Goal: Information Seeking & Learning: Compare options

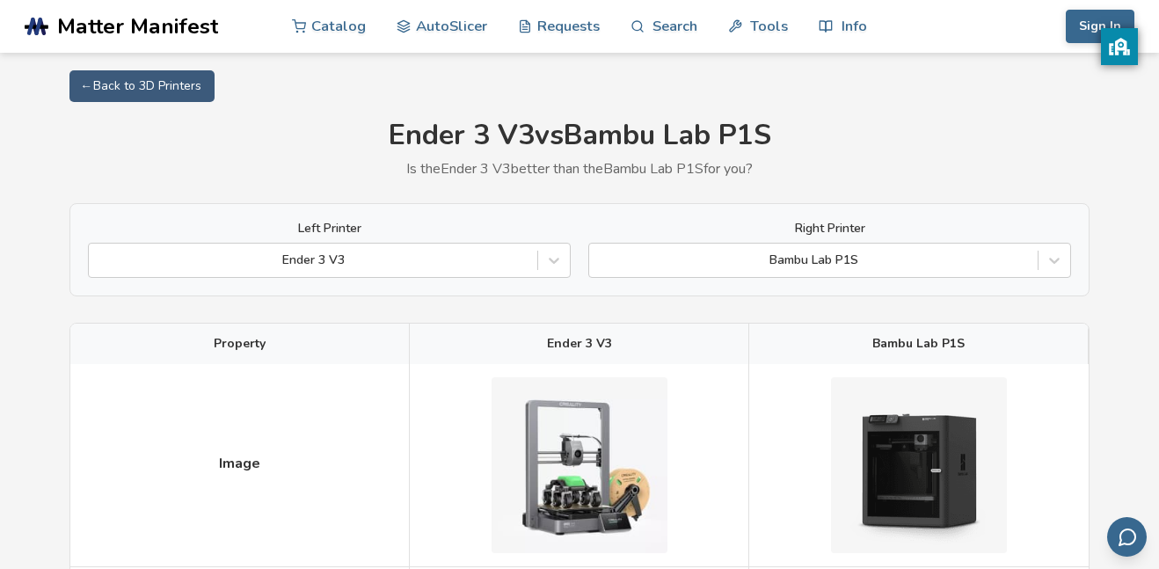
click at [564, 263] on div at bounding box center [554, 261] width 32 height 32
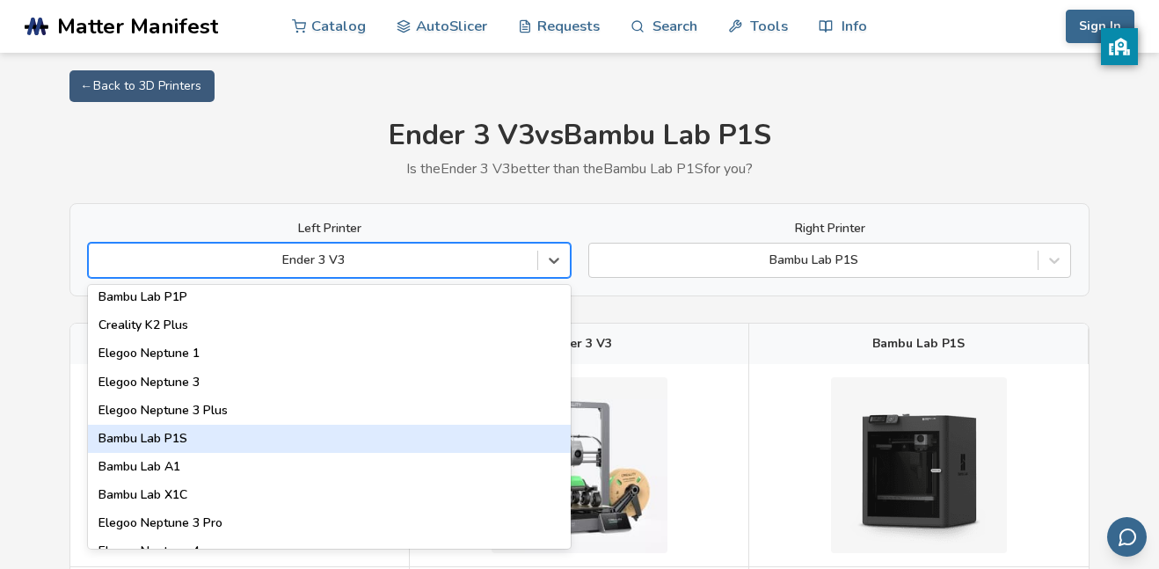
scroll to position [1169, 0]
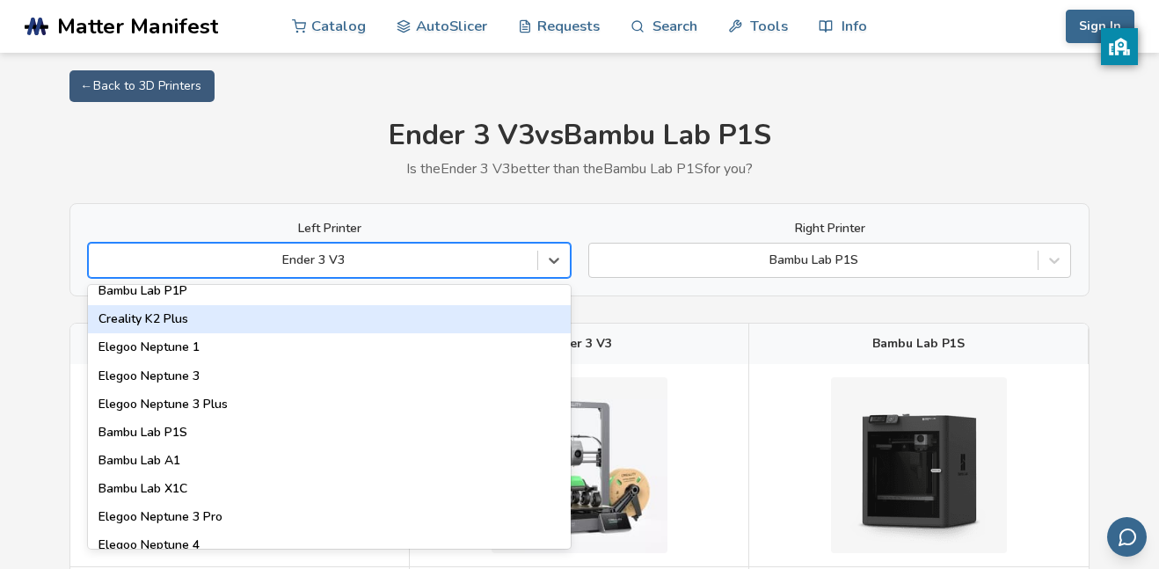
click at [192, 318] on div "Creality K2 Plus" at bounding box center [329, 319] width 483 height 28
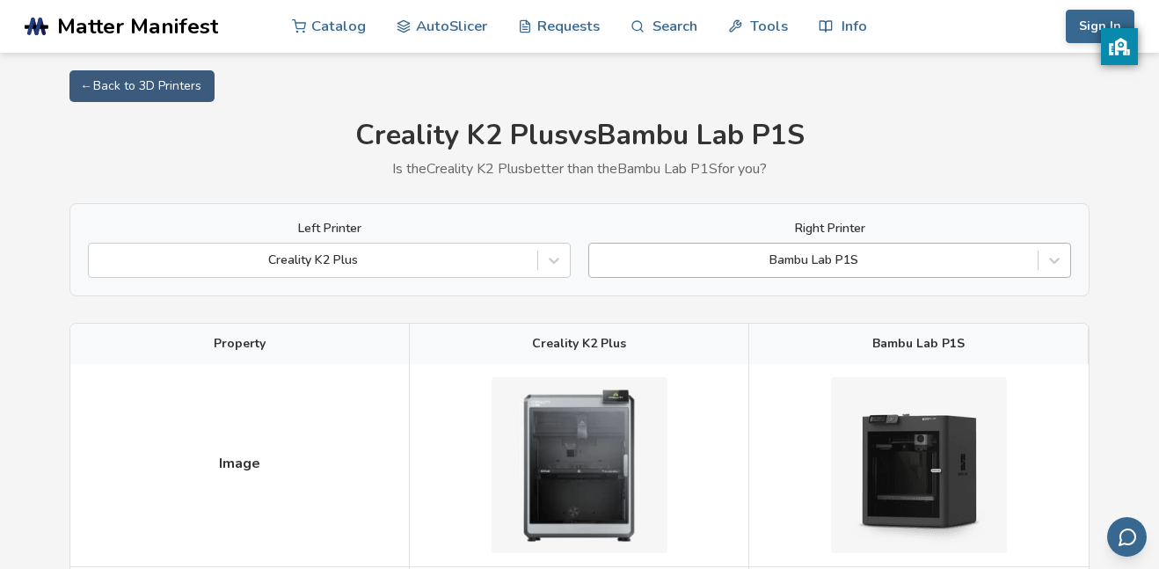
click at [824, 259] on div at bounding box center [813, 261] width 431 height 18
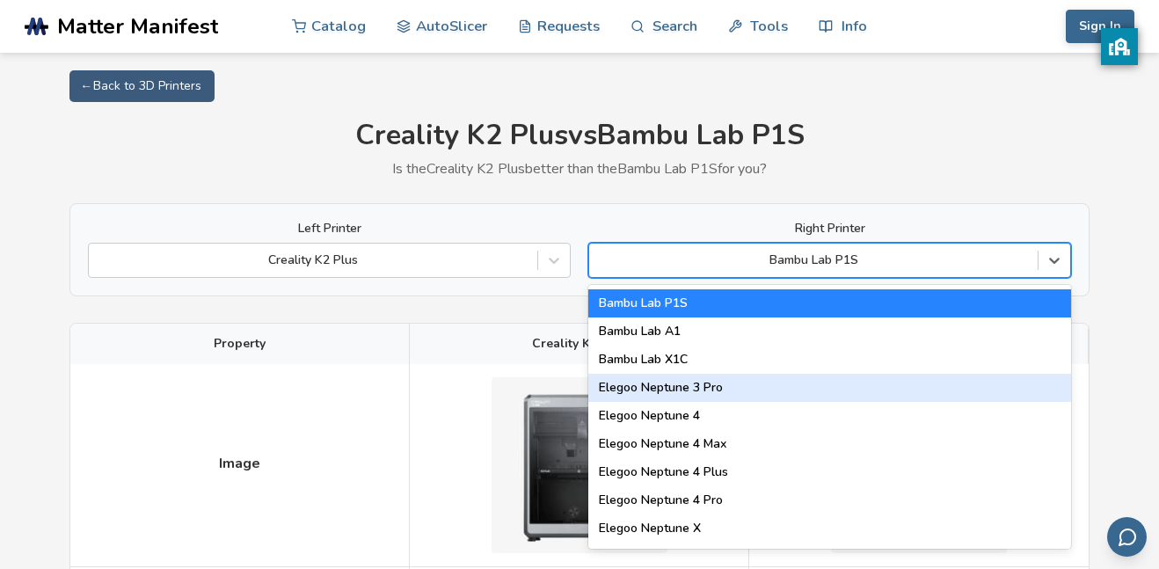
scroll to position [1340, 0]
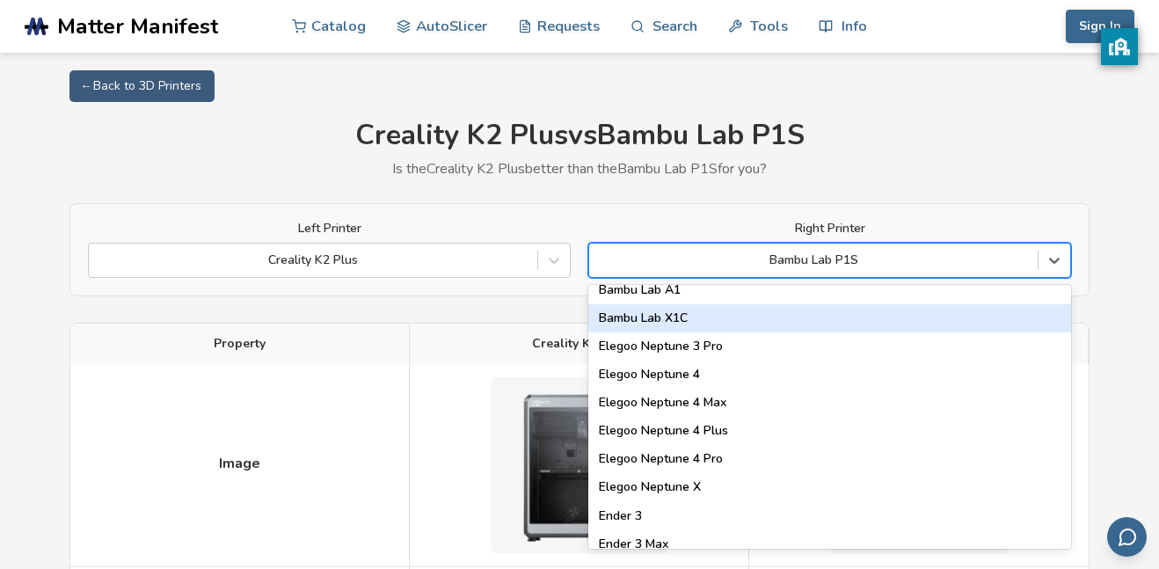
click at [660, 322] on div "Bambu Lab X1C" at bounding box center [830, 318] width 483 height 28
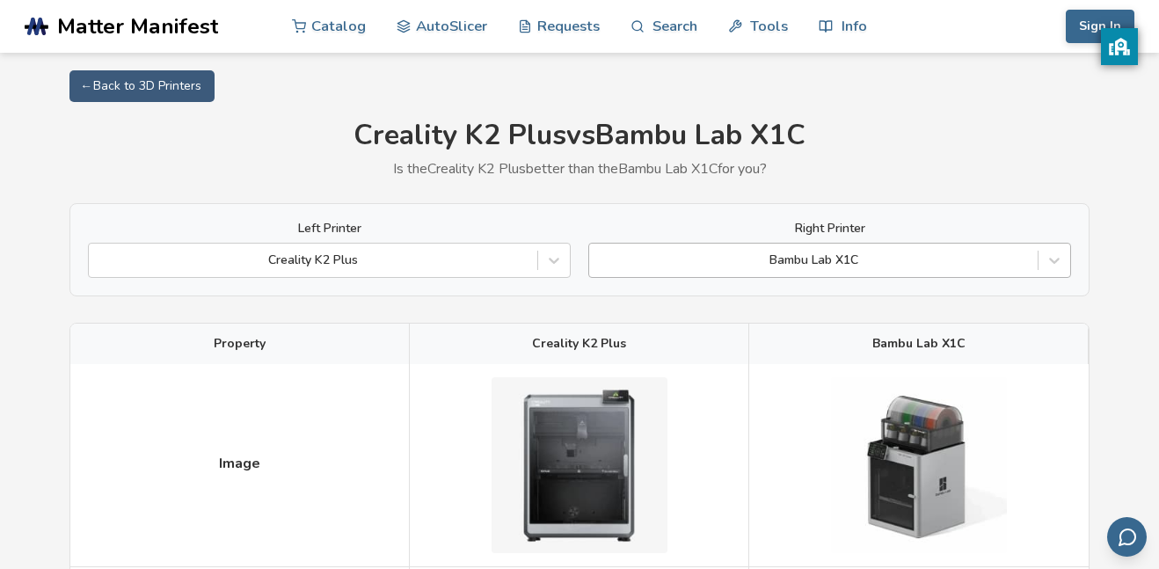
click at [853, 260] on div at bounding box center [813, 261] width 431 height 18
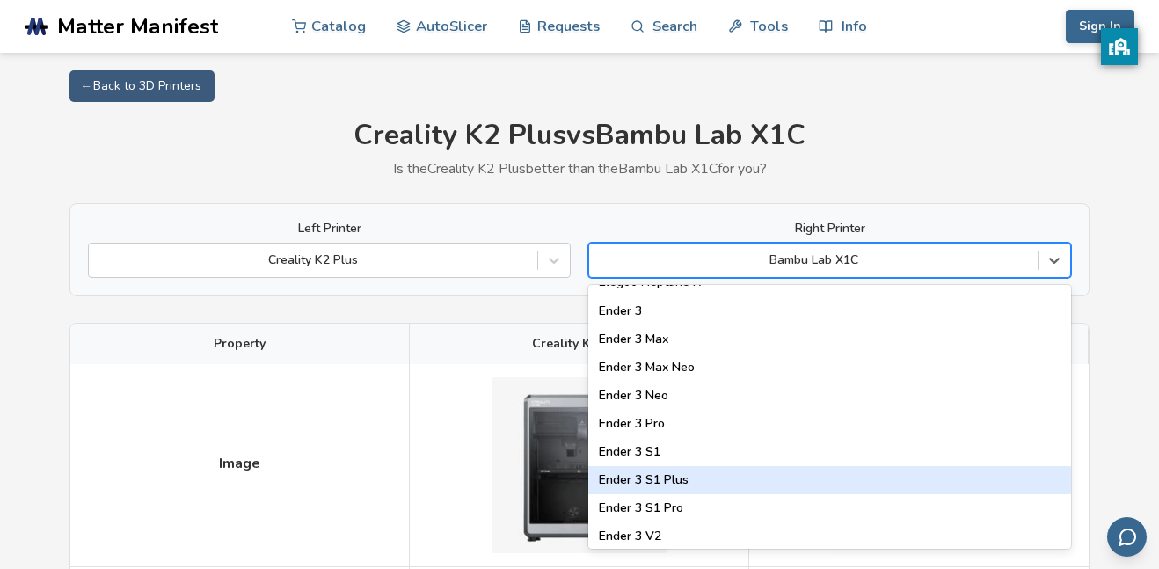
scroll to position [1543, 0]
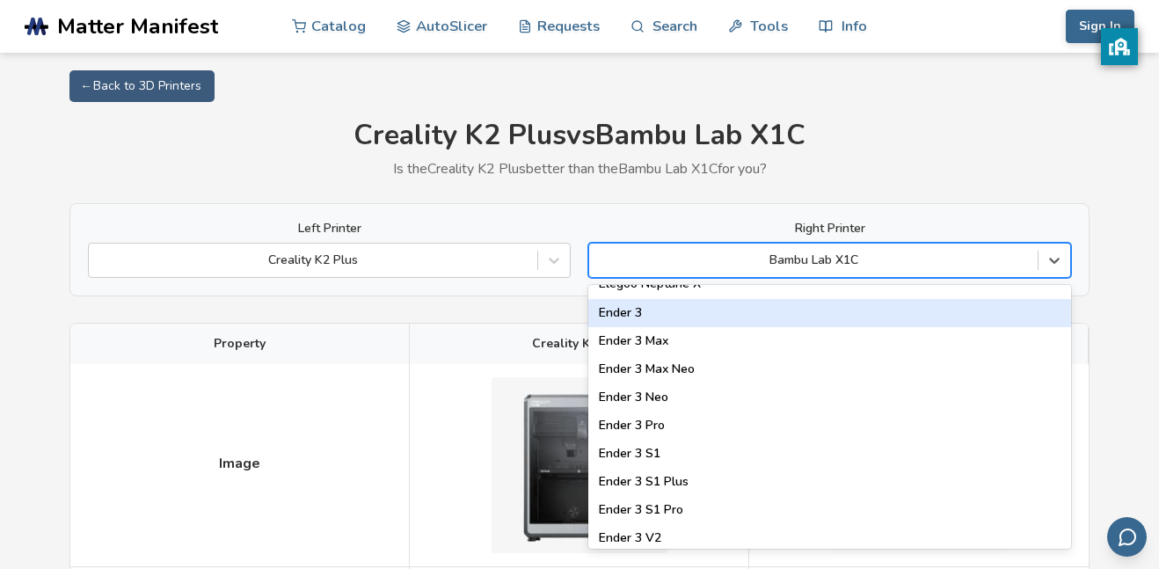
click at [624, 312] on div "Ender 3" at bounding box center [830, 313] width 483 height 28
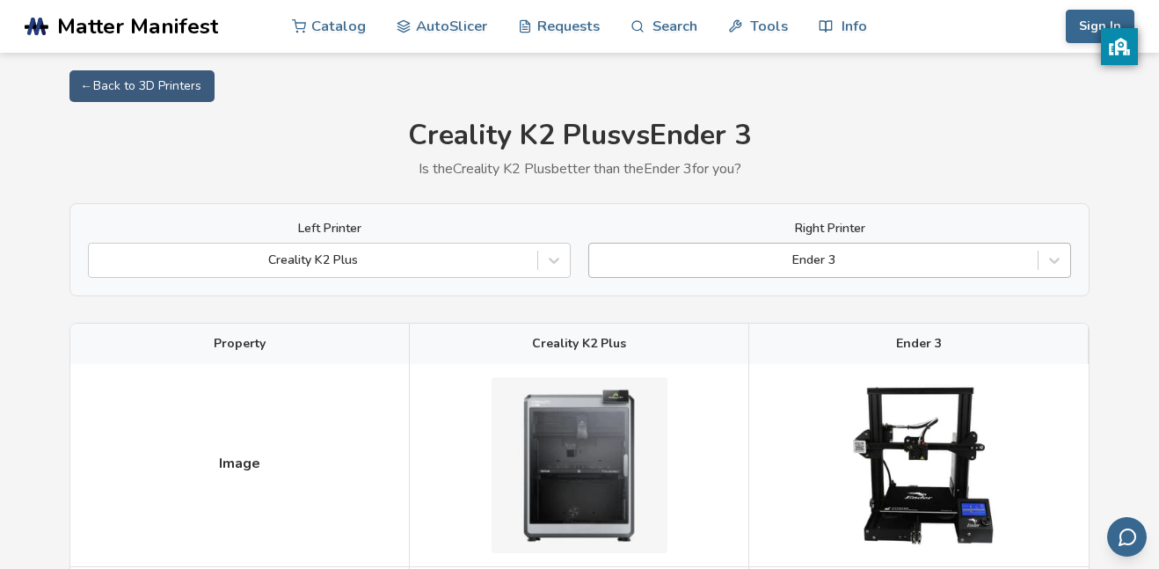
click at [770, 264] on div at bounding box center [813, 261] width 431 height 18
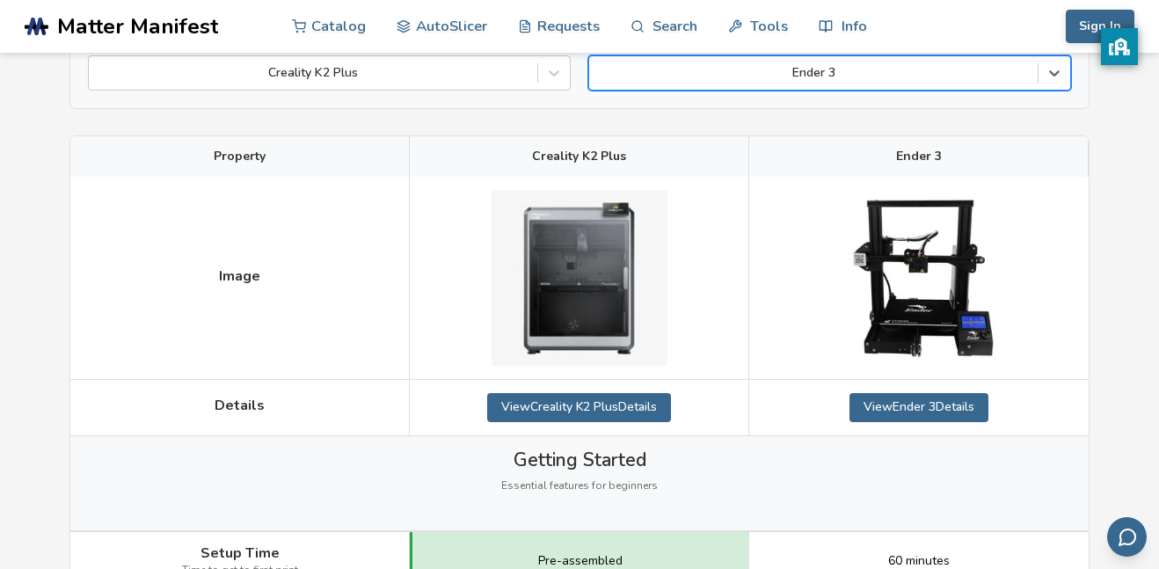
scroll to position [186, 0]
click at [903, 84] on div "Ender 3" at bounding box center [813, 74] width 449 height 25
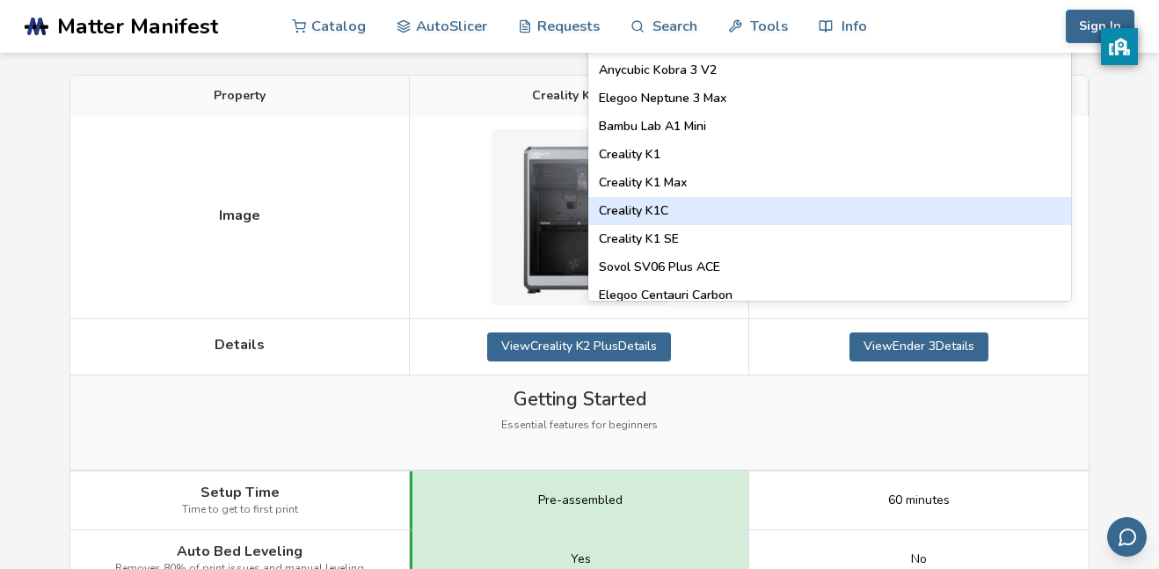
scroll to position [334, 0]
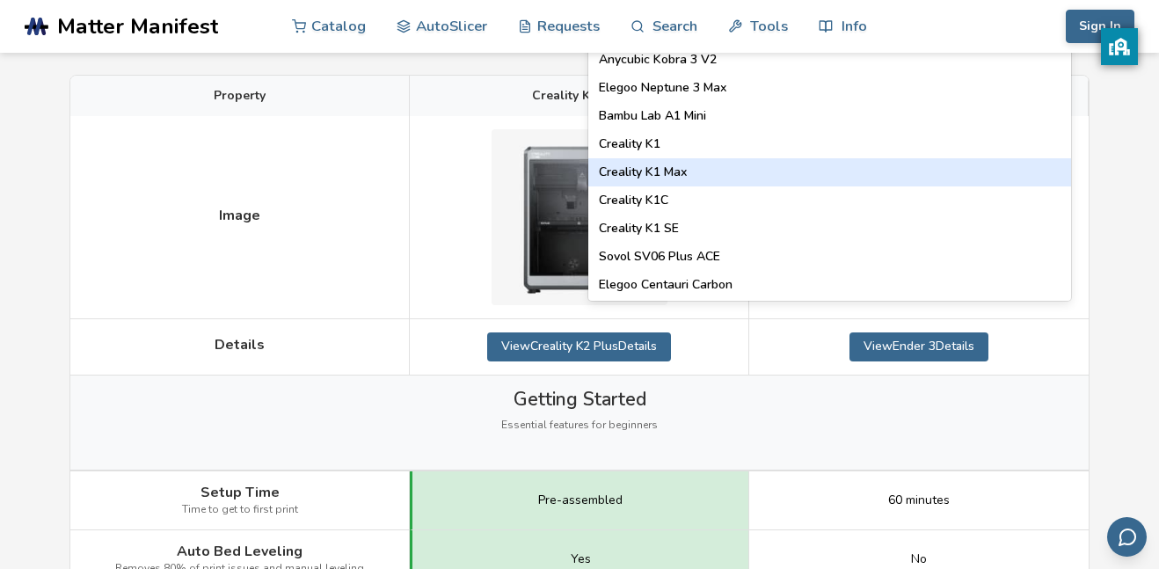
click at [681, 168] on div "Creality K1 Max" at bounding box center [830, 172] width 483 height 28
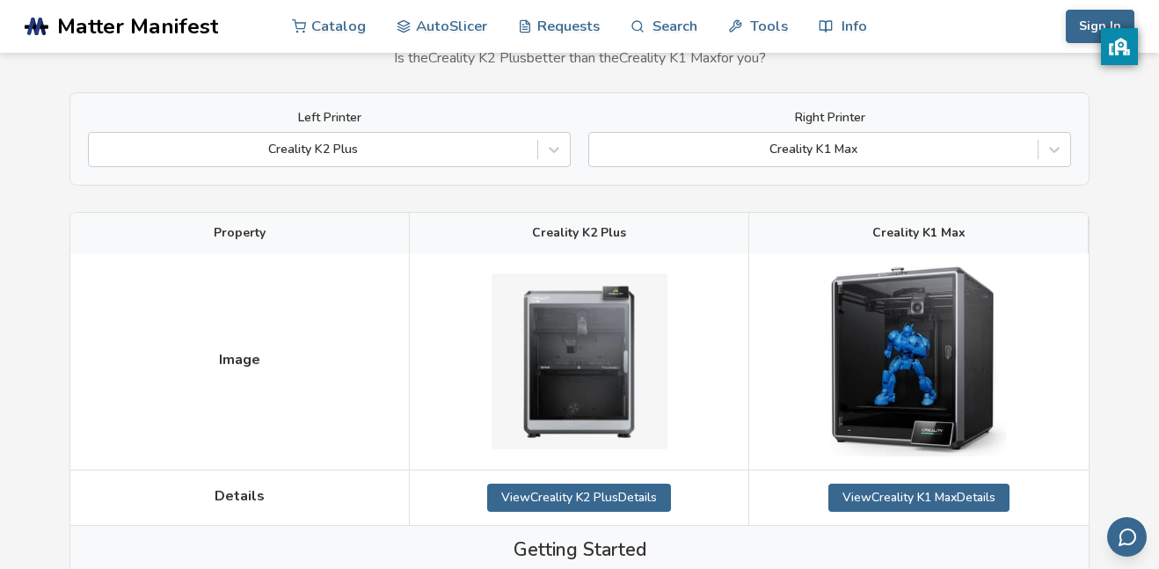
scroll to position [107, 0]
